Goal: Find specific page/section: Find specific page/section

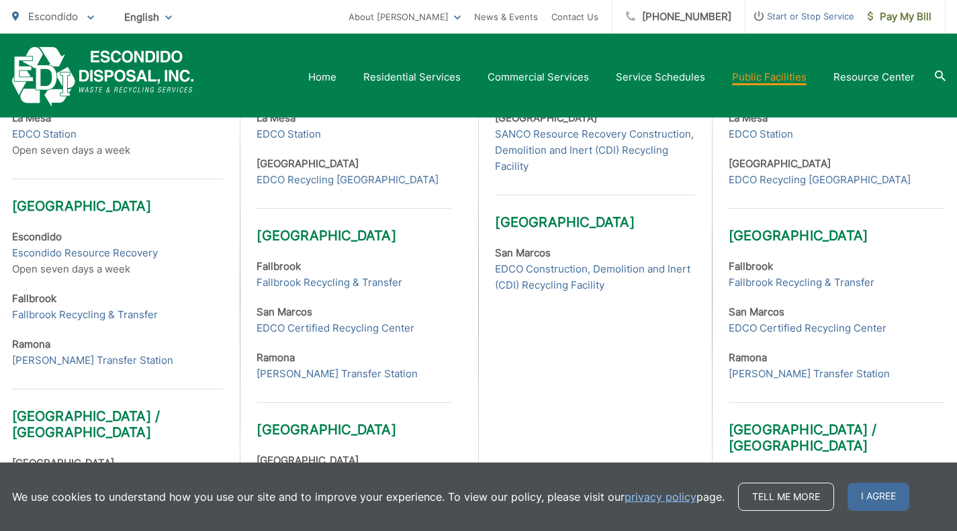
scroll to position [487, 0]
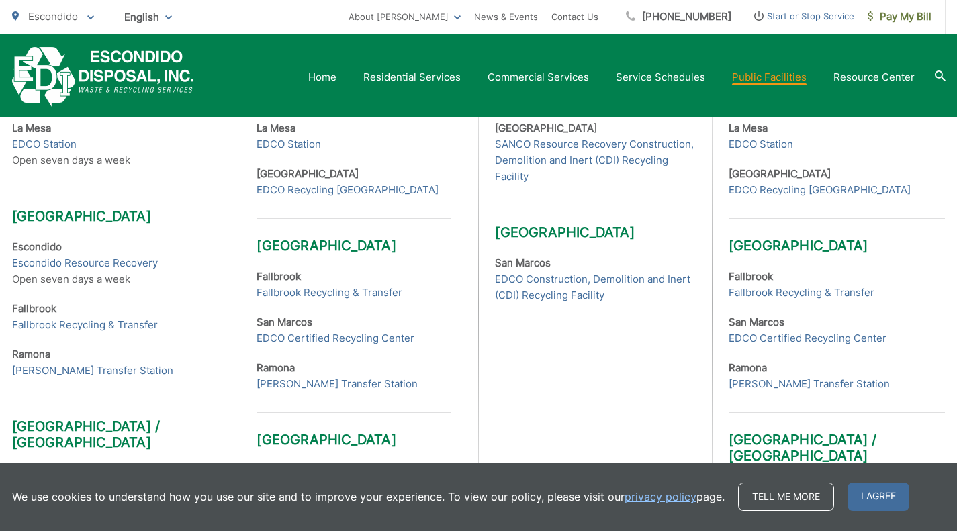
click at [31, 248] on strong "Escondido" at bounding box center [37, 247] width 50 height 13
click at [87, 218] on h3 "[GEOGRAPHIC_DATA]" at bounding box center [118, 207] width 212 height 36
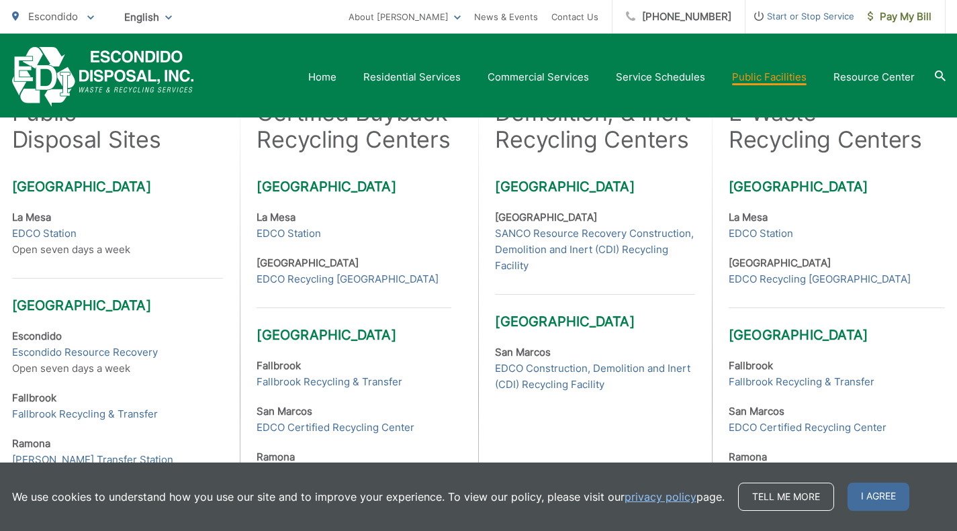
scroll to position [395, 0]
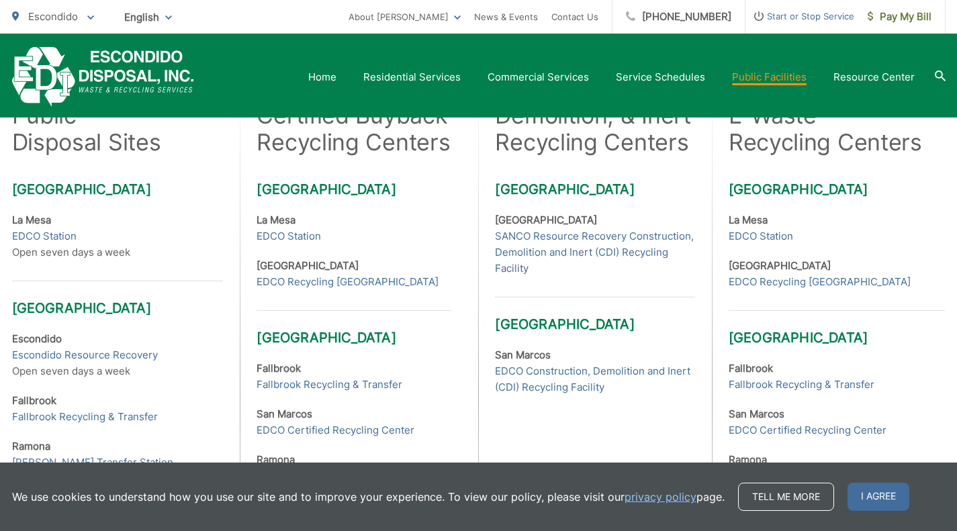
click at [12, 353] on link "Escondido Resource Recovery" at bounding box center [85, 355] width 146 height 16
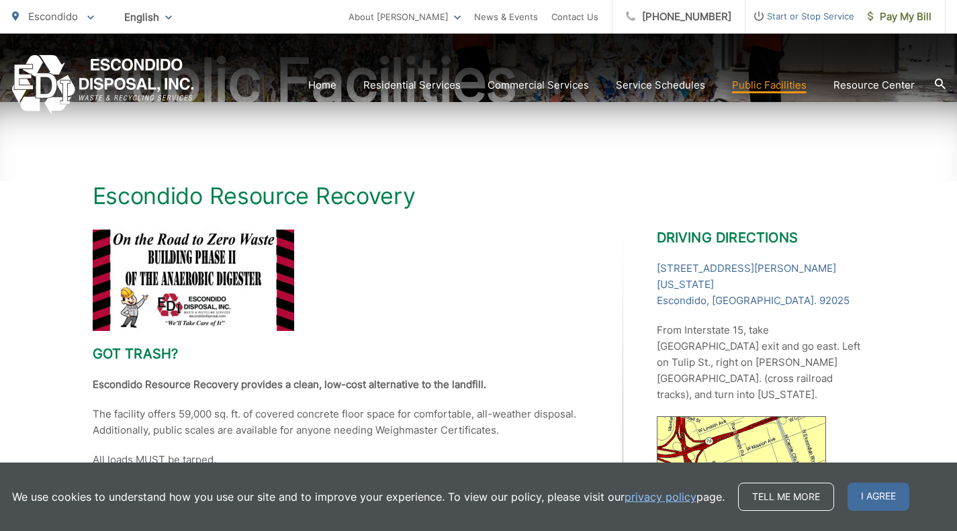
scroll to position [273, 0]
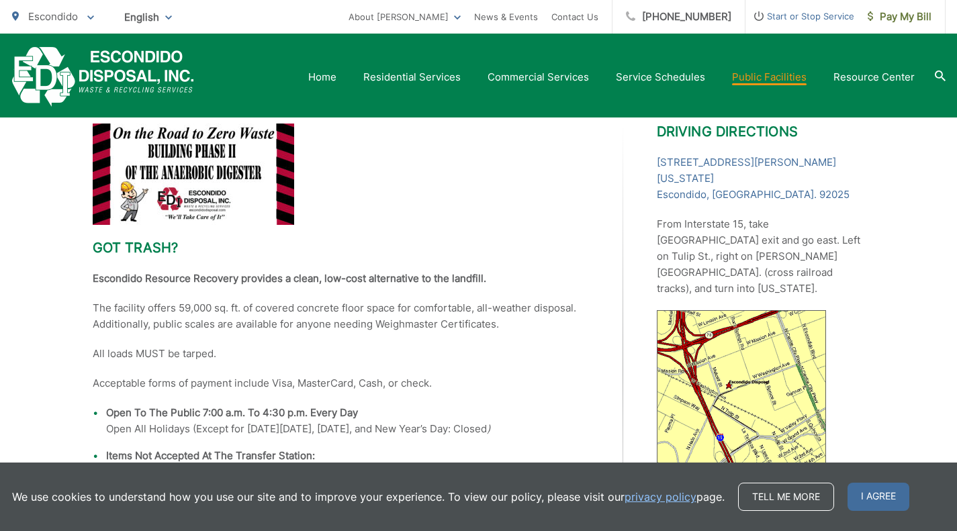
click at [544, 202] on h2 at bounding box center [341, 174] width 497 height 101
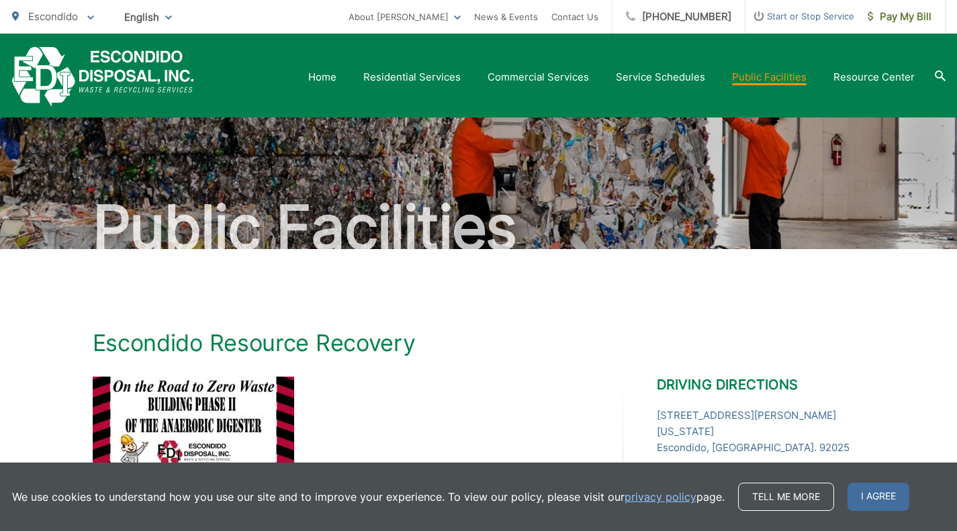
scroll to position [0, 0]
